Goal: Find specific page/section: Find specific page/section

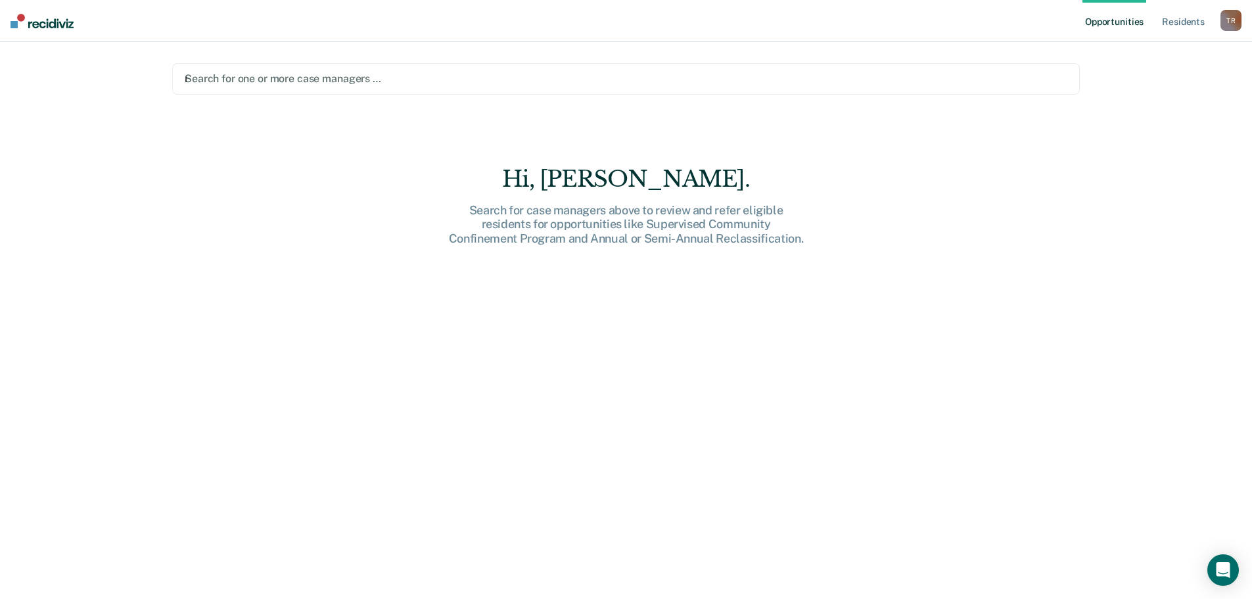
type input "[PERSON_NAME]"
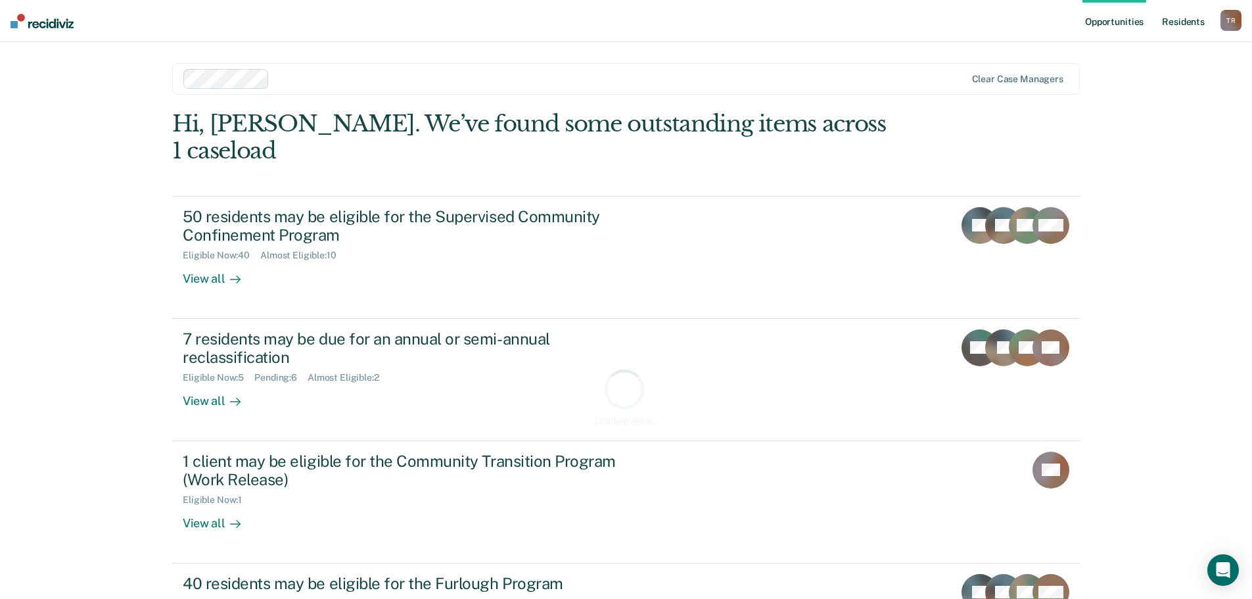
click at [1187, 21] on link "Resident s" at bounding box center [1184, 21] width 48 height 42
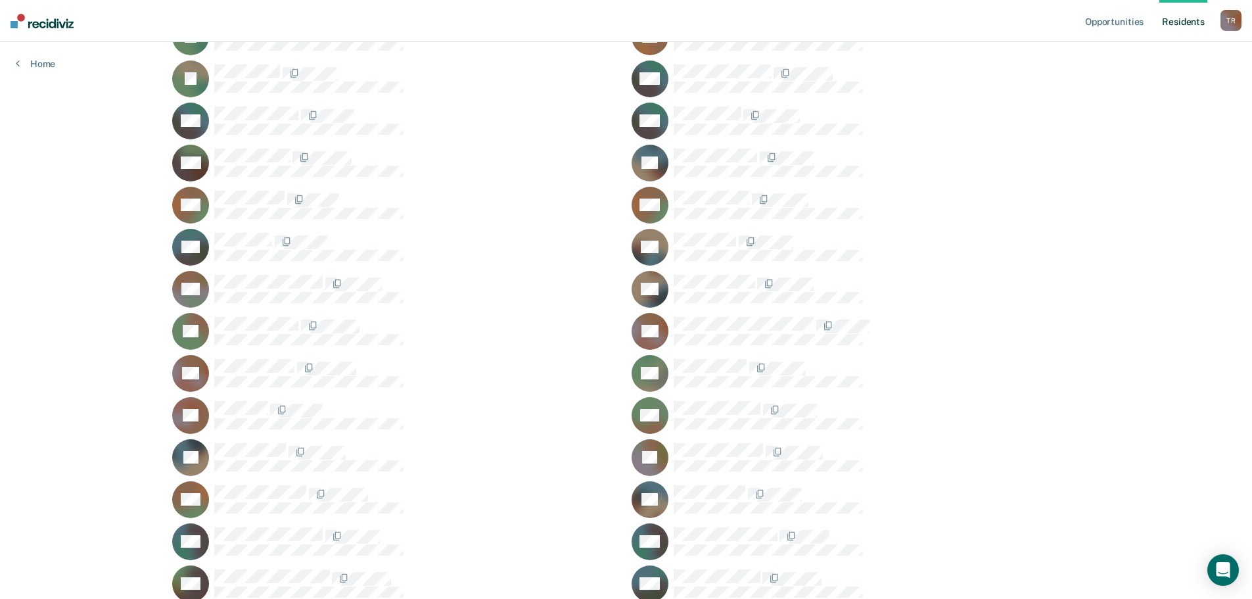
scroll to position [1160, 0]
